Goal: Task Accomplishment & Management: Manage account settings

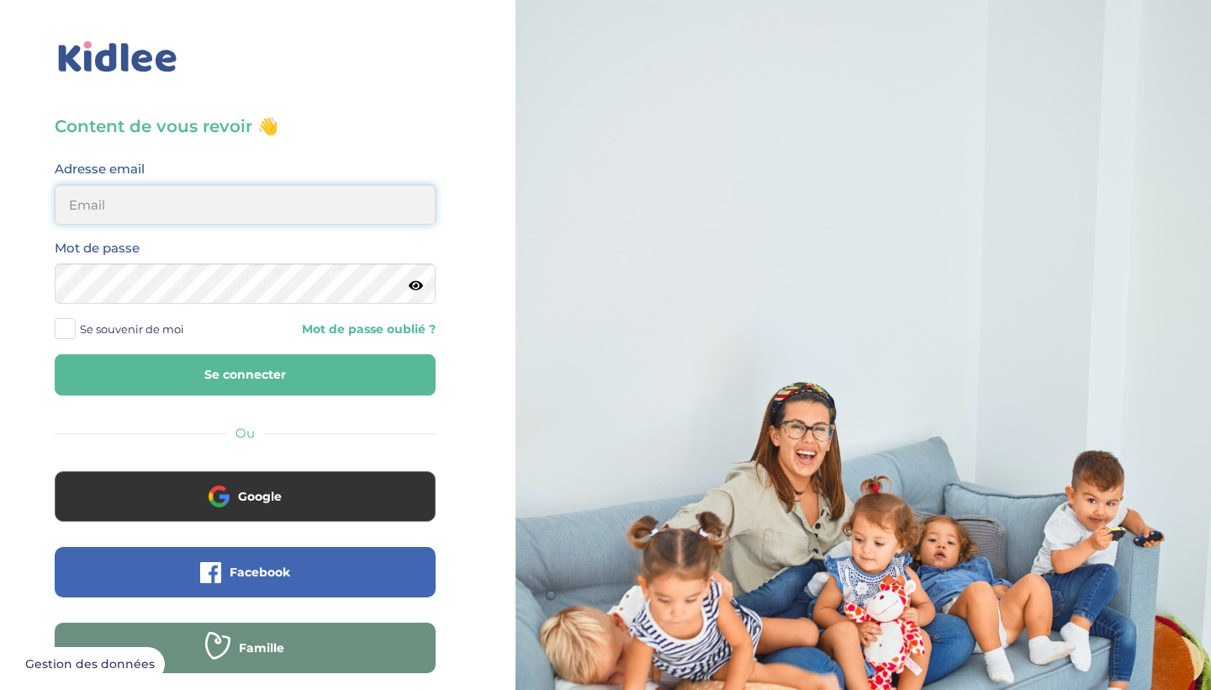
type input "alegrianantonio@gmail.com"
click at [245, 374] on button "Se connecter" at bounding box center [245, 374] width 381 height 41
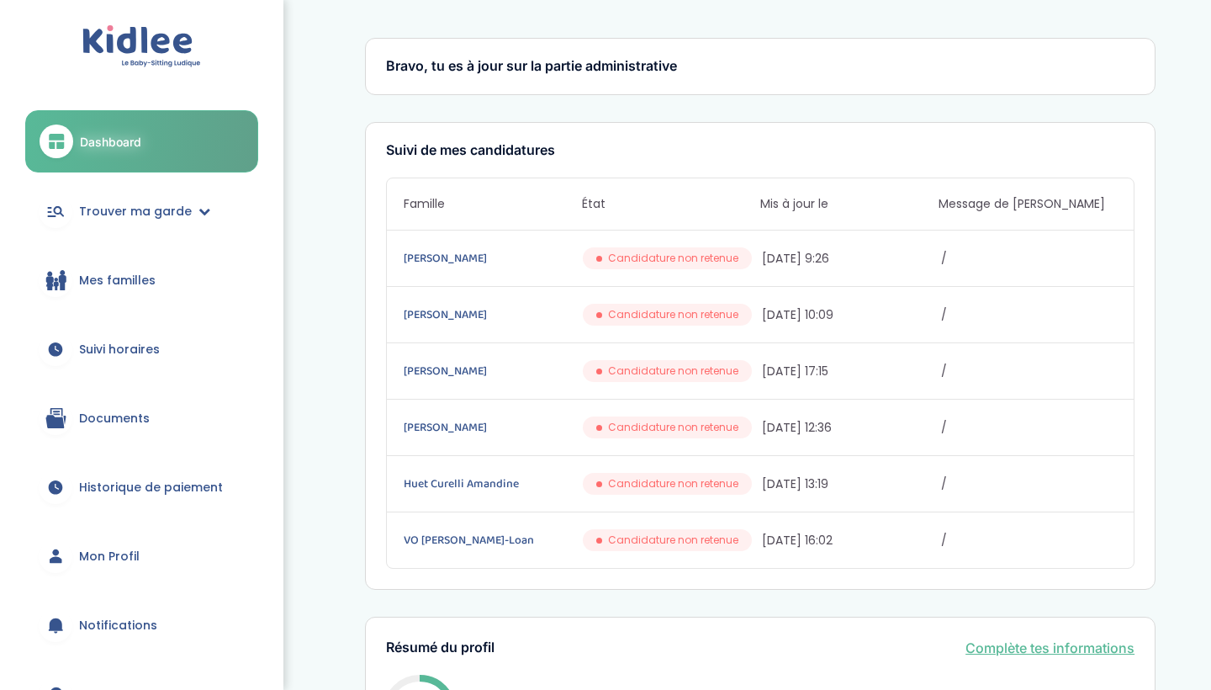
click at [140, 504] on link "Historique de paiement" at bounding box center [141, 487] width 233 height 61
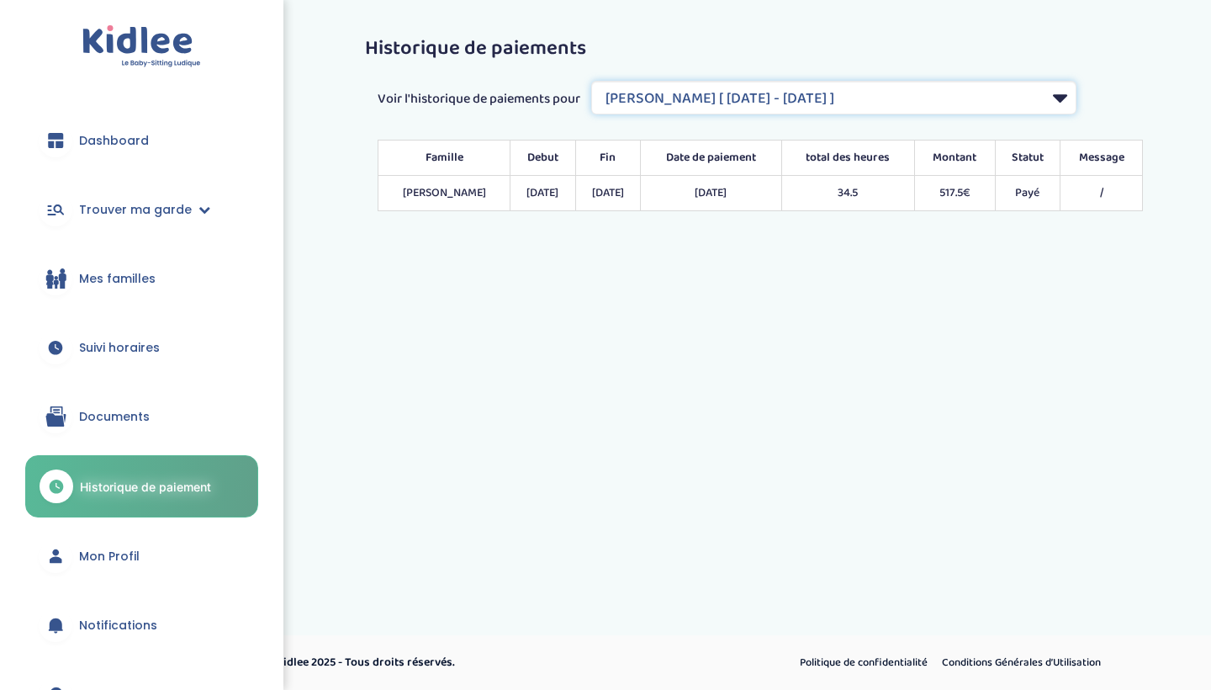
select select "2067"
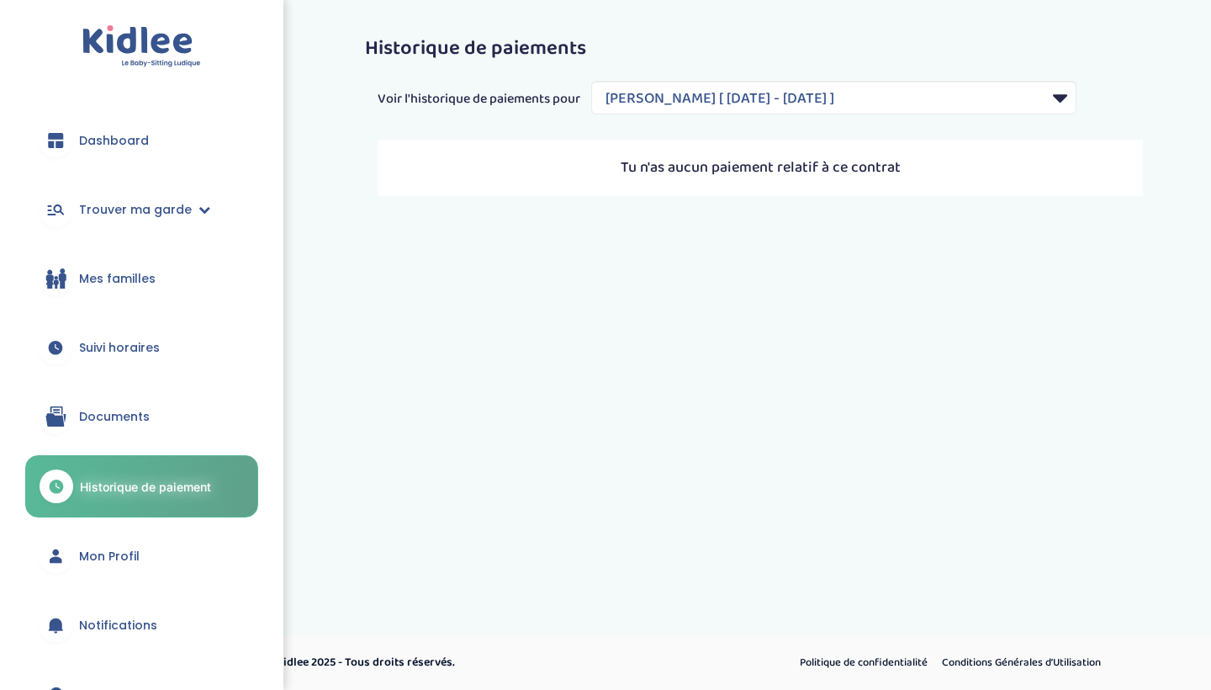
click at [172, 148] on link "Dashboard" at bounding box center [141, 140] width 233 height 61
click at [126, 31] on img at bounding box center [141, 46] width 119 height 43
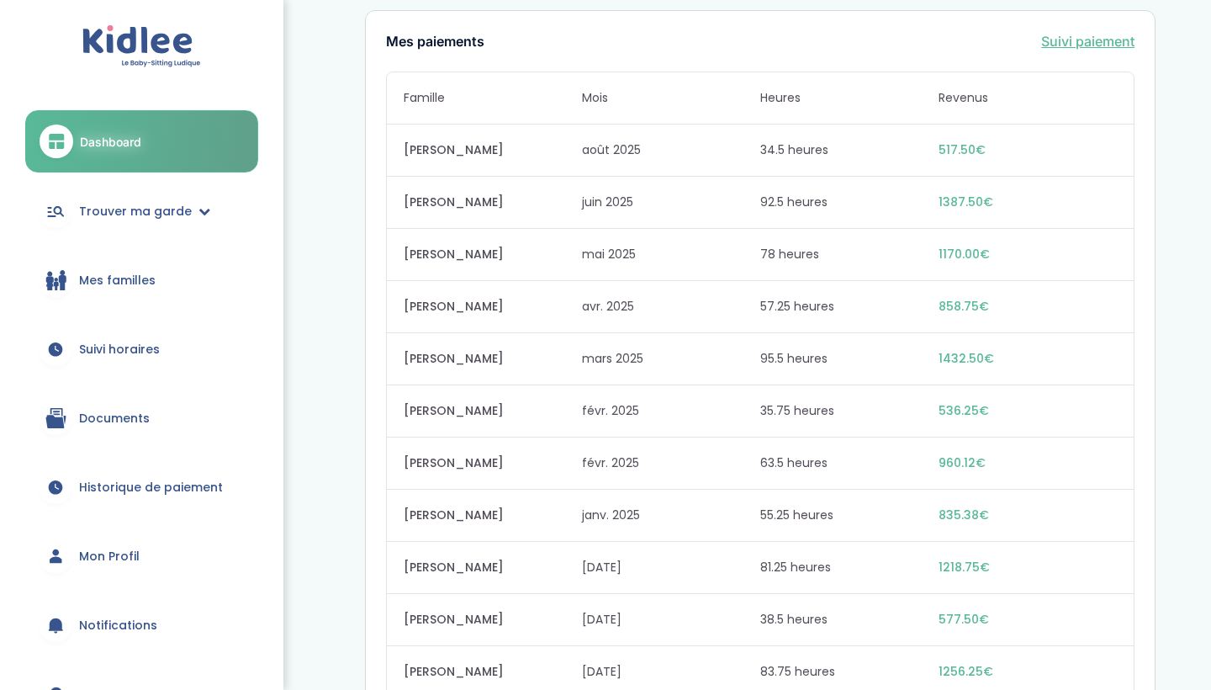
scroll to position [1221, 0]
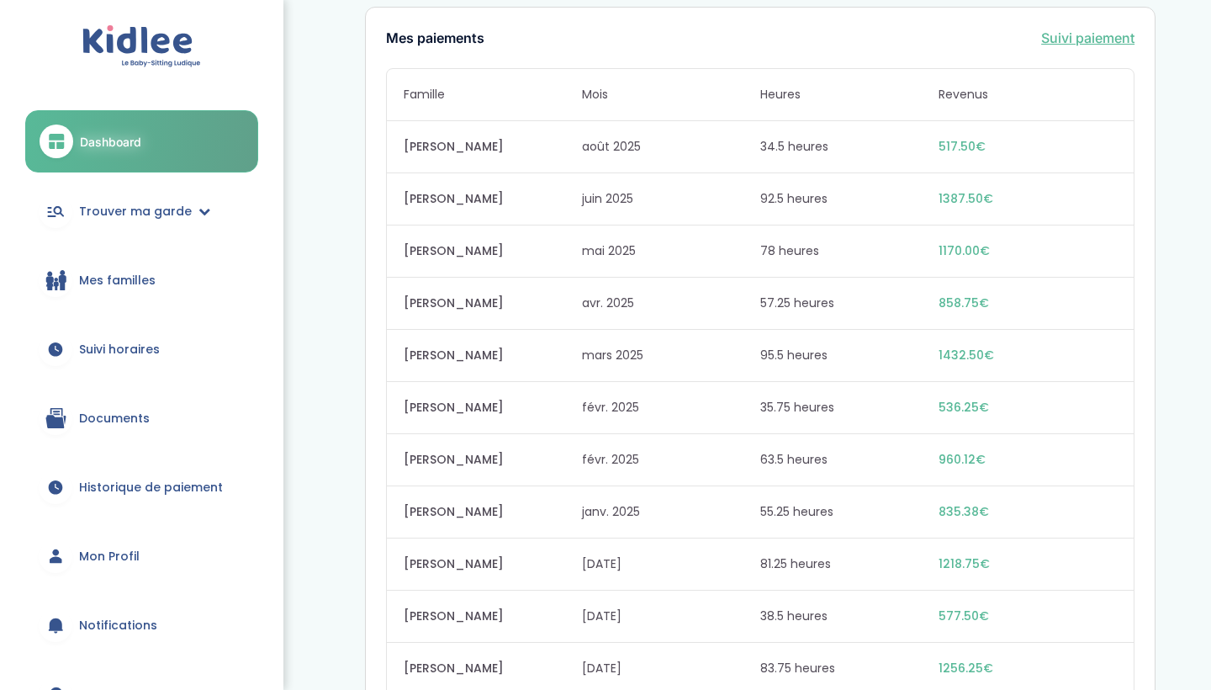
click at [1088, 40] on link "Suivi paiement" at bounding box center [1087, 38] width 93 height 20
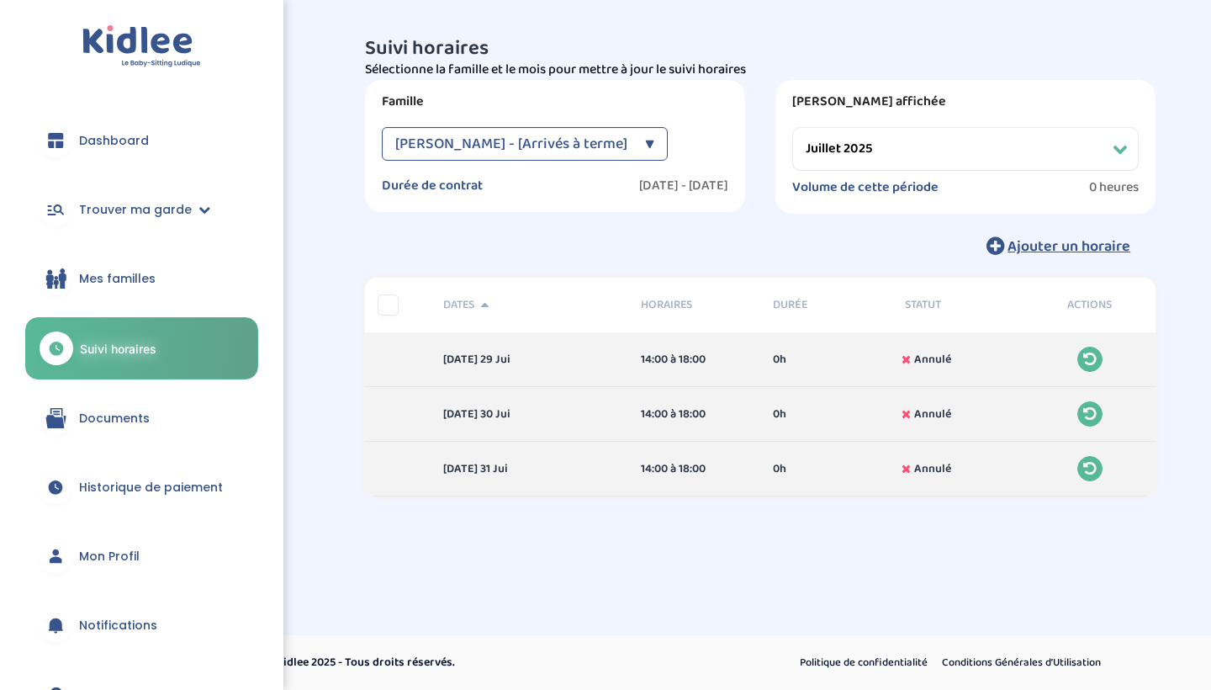
select select "juillet 2025"
click at [608, 151] on div "[PERSON_NAME] - [Arrivés à terme]" at bounding box center [515, 144] width 241 height 34
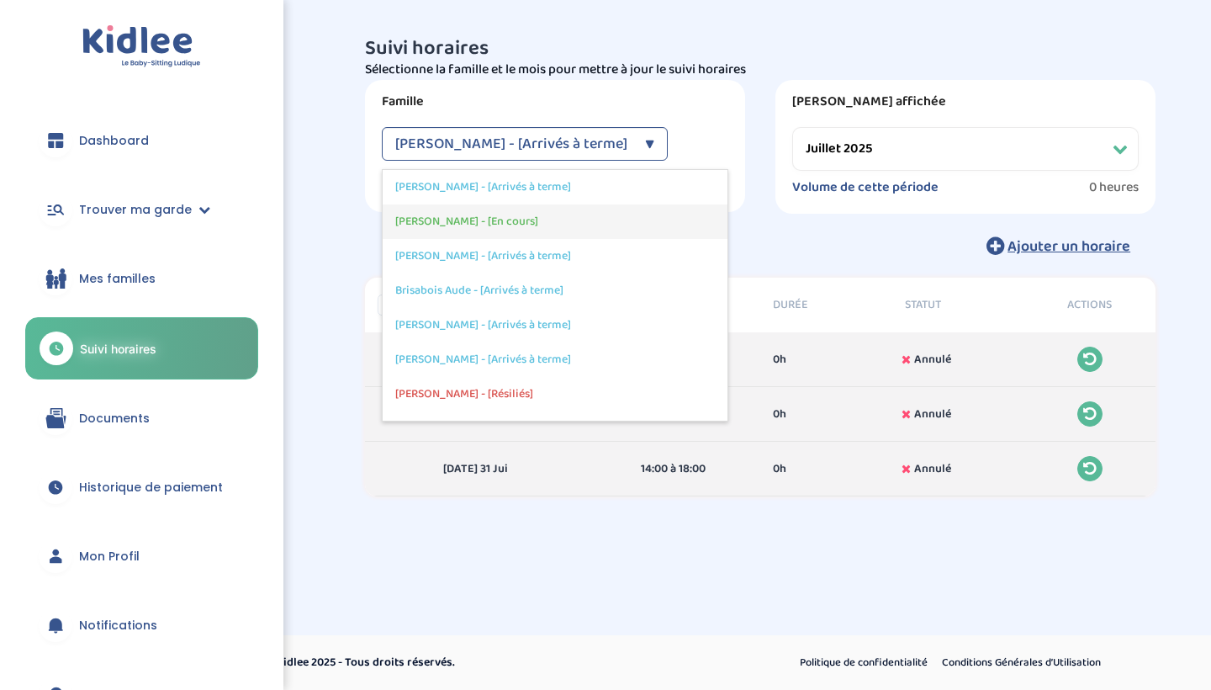
click at [625, 217] on div "[PERSON_NAME] - [En cours]" at bounding box center [555, 221] width 345 height 34
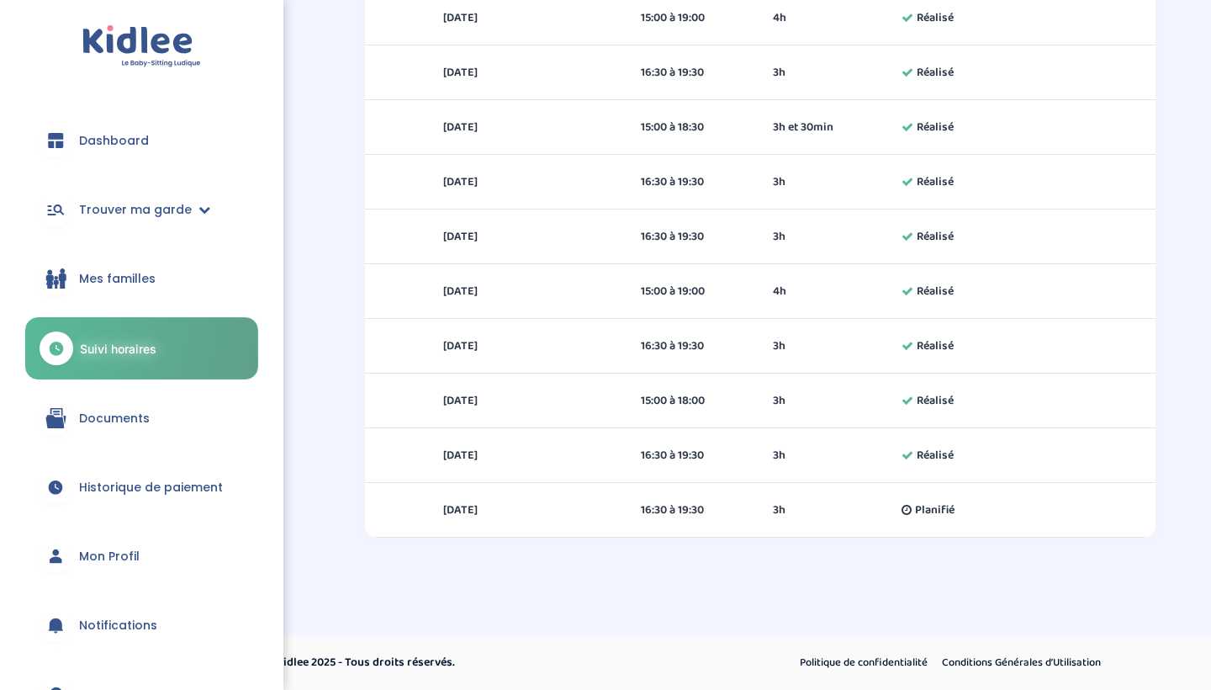
scroll to position [997, 0]
